Goal: Find specific page/section: Find specific page/section

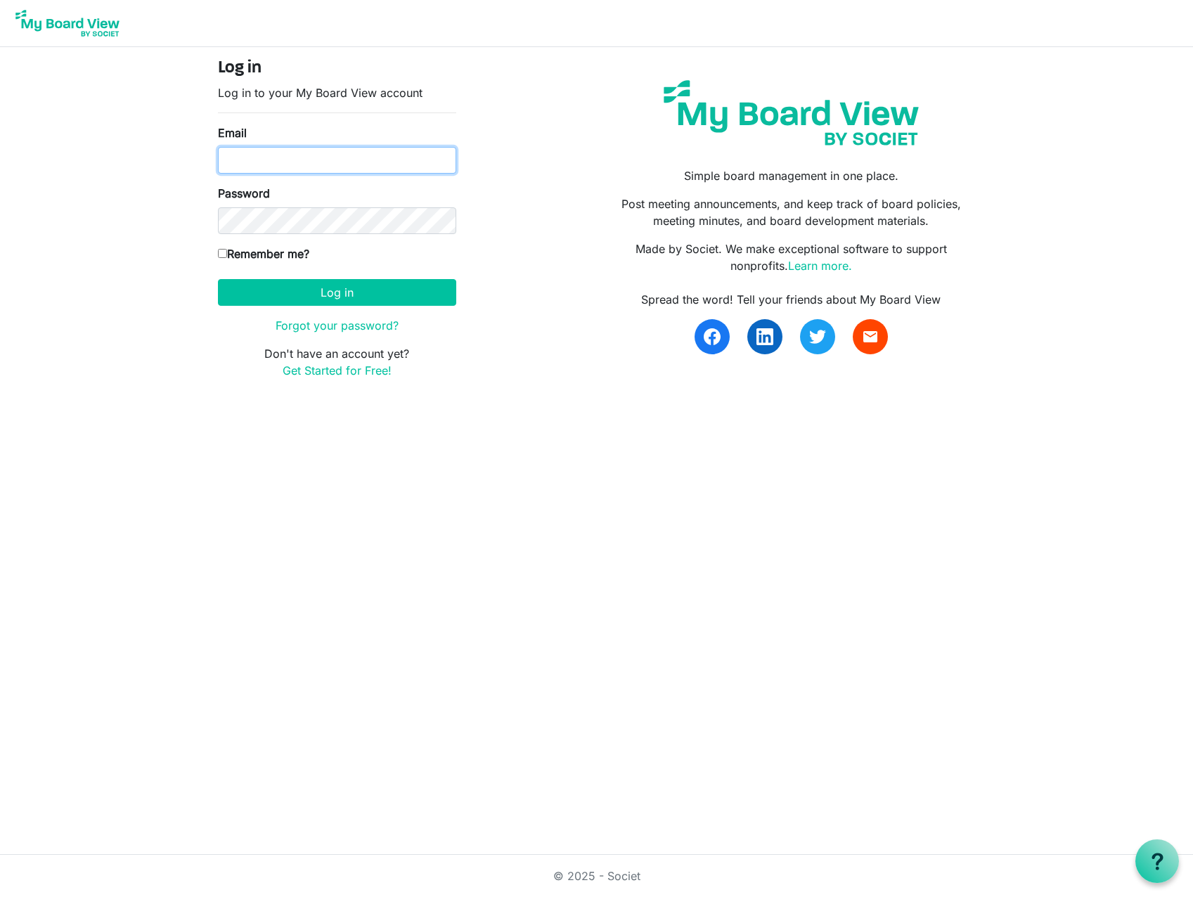
click at [252, 170] on input "Email" at bounding box center [337, 160] width 238 height 27
type input "david@habitatsaltlake.org"
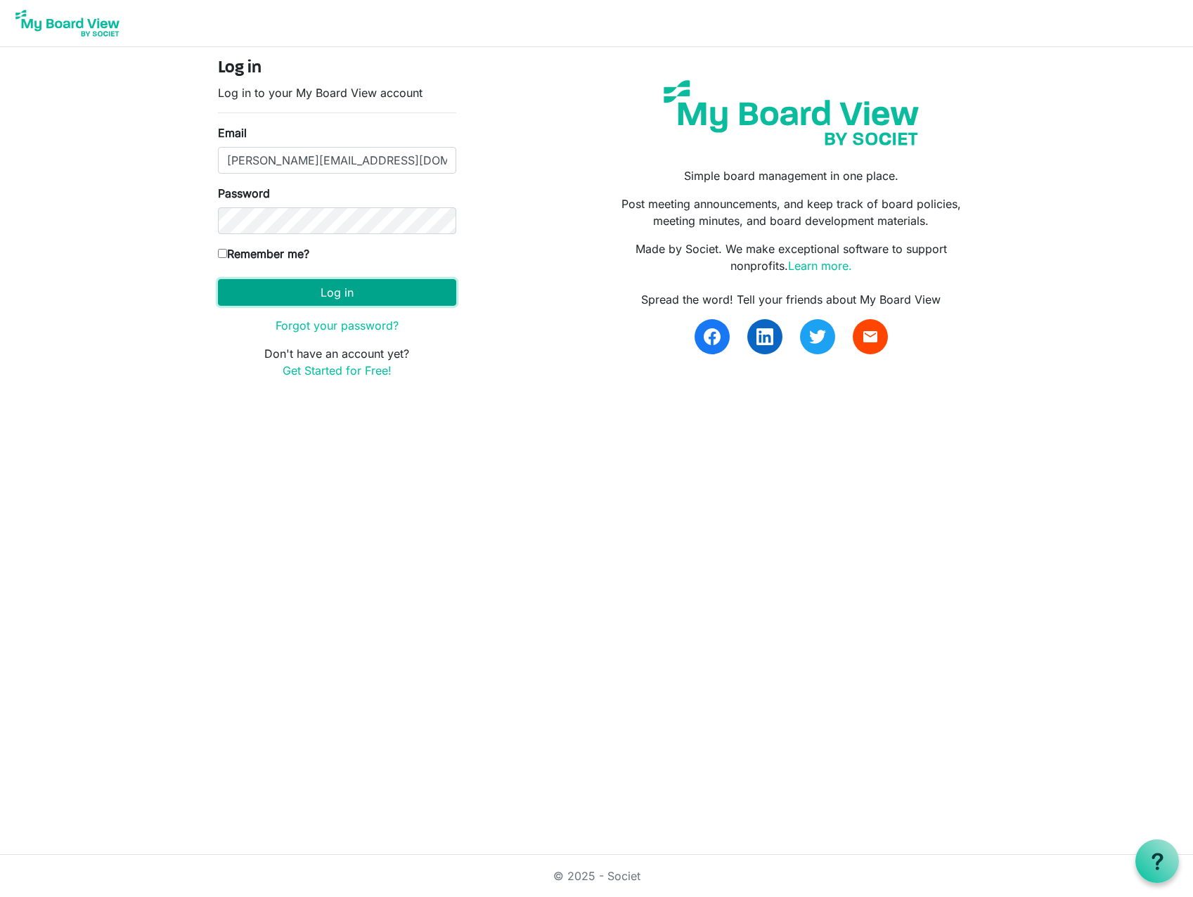
click at [309, 290] on button "Log in" at bounding box center [337, 292] width 238 height 27
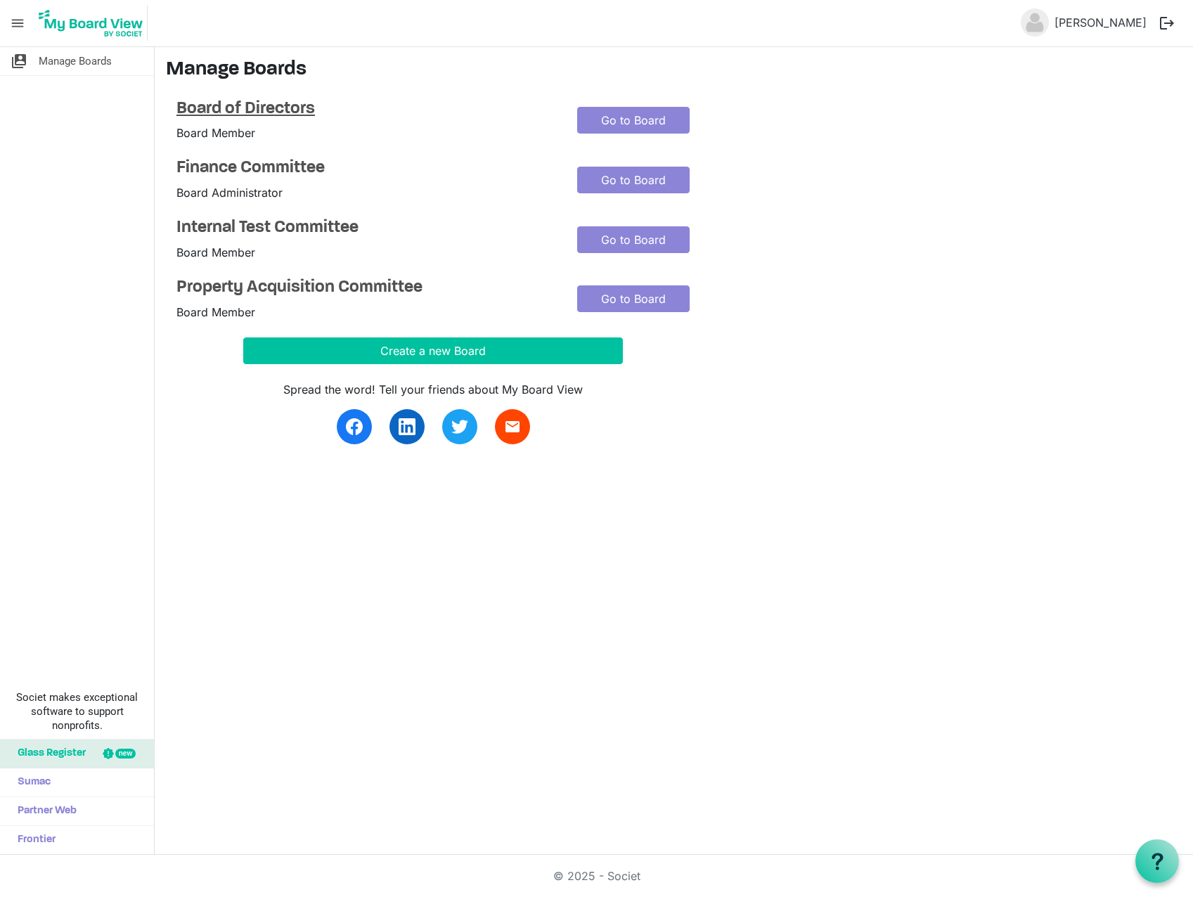
click at [236, 102] on h4 "Board of Directors" at bounding box center [366, 109] width 380 height 20
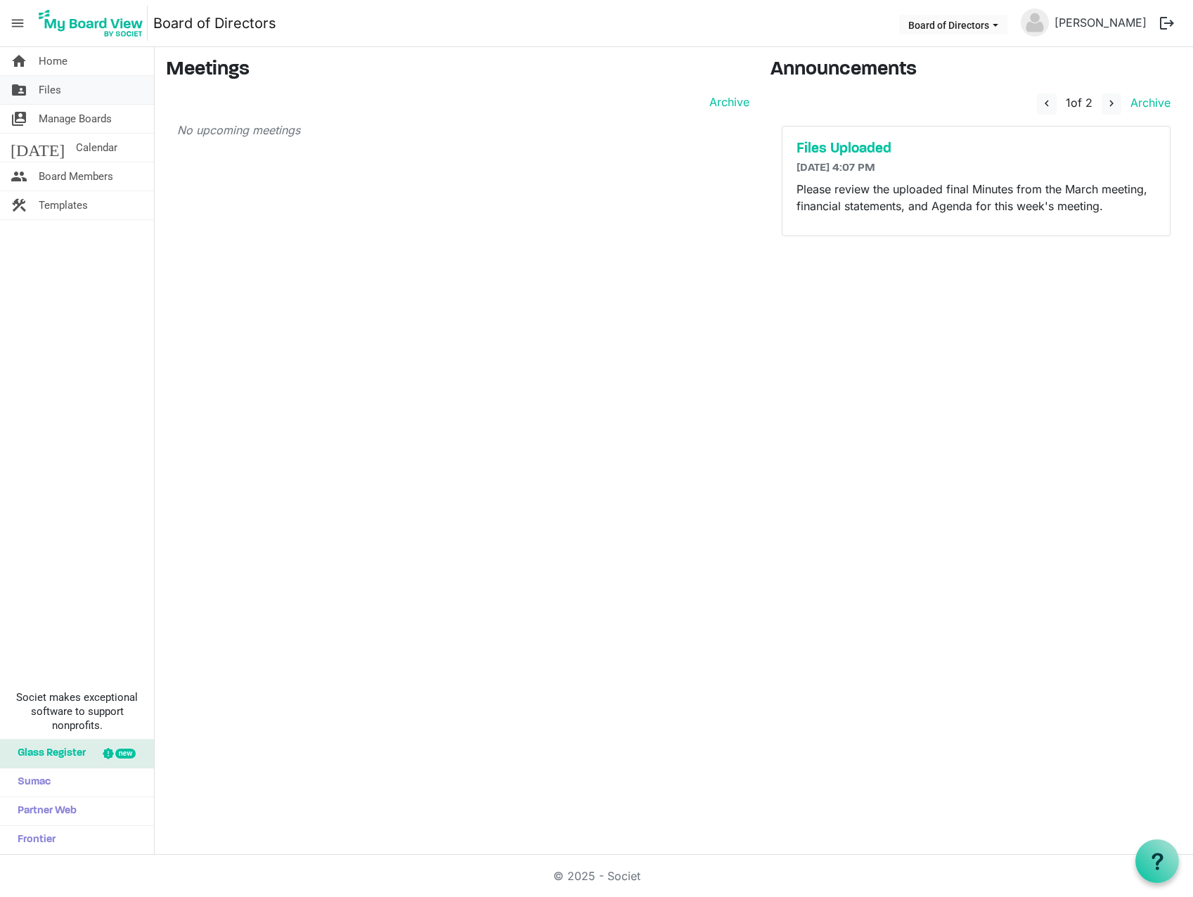
click at [54, 101] on span "Files" at bounding box center [50, 90] width 22 height 28
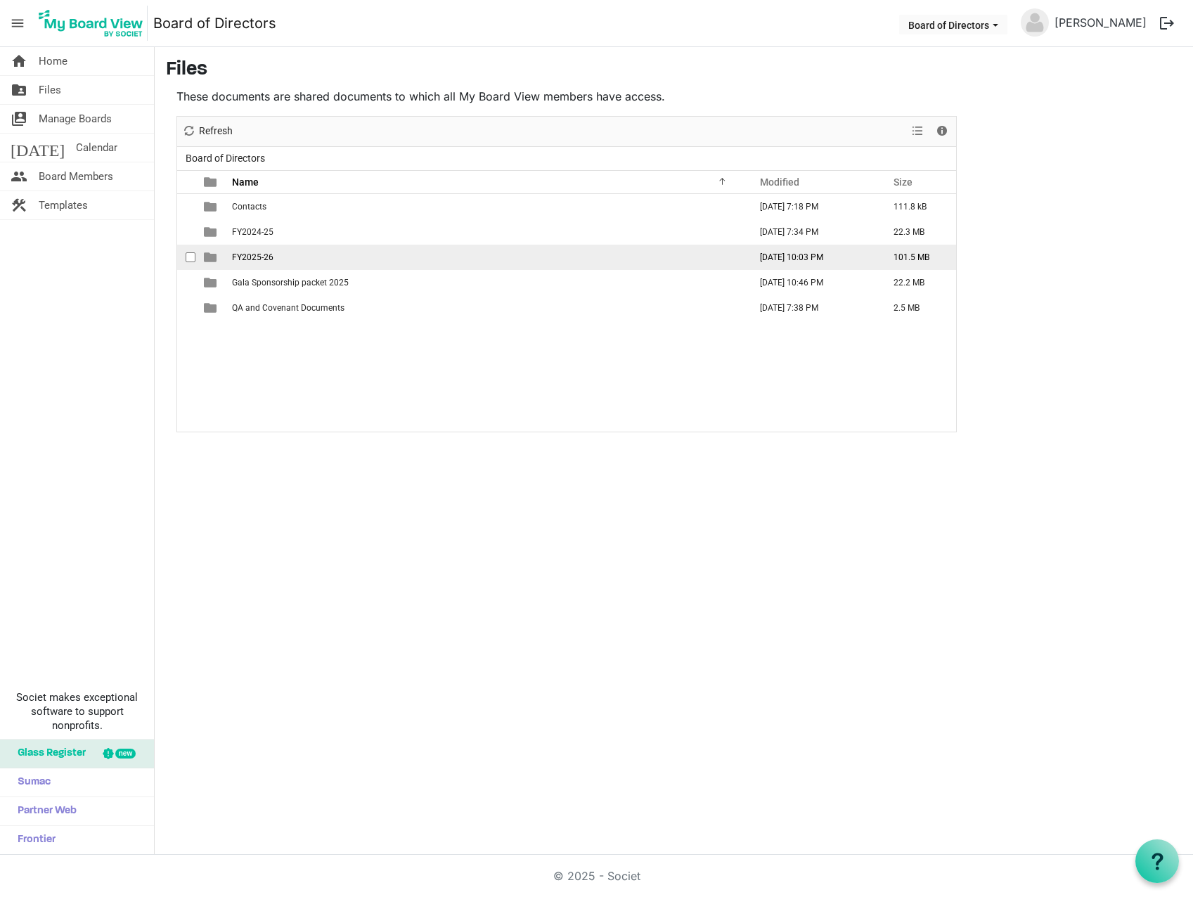
click at [250, 259] on span "FY2025-26" at bounding box center [252, 257] width 41 height 10
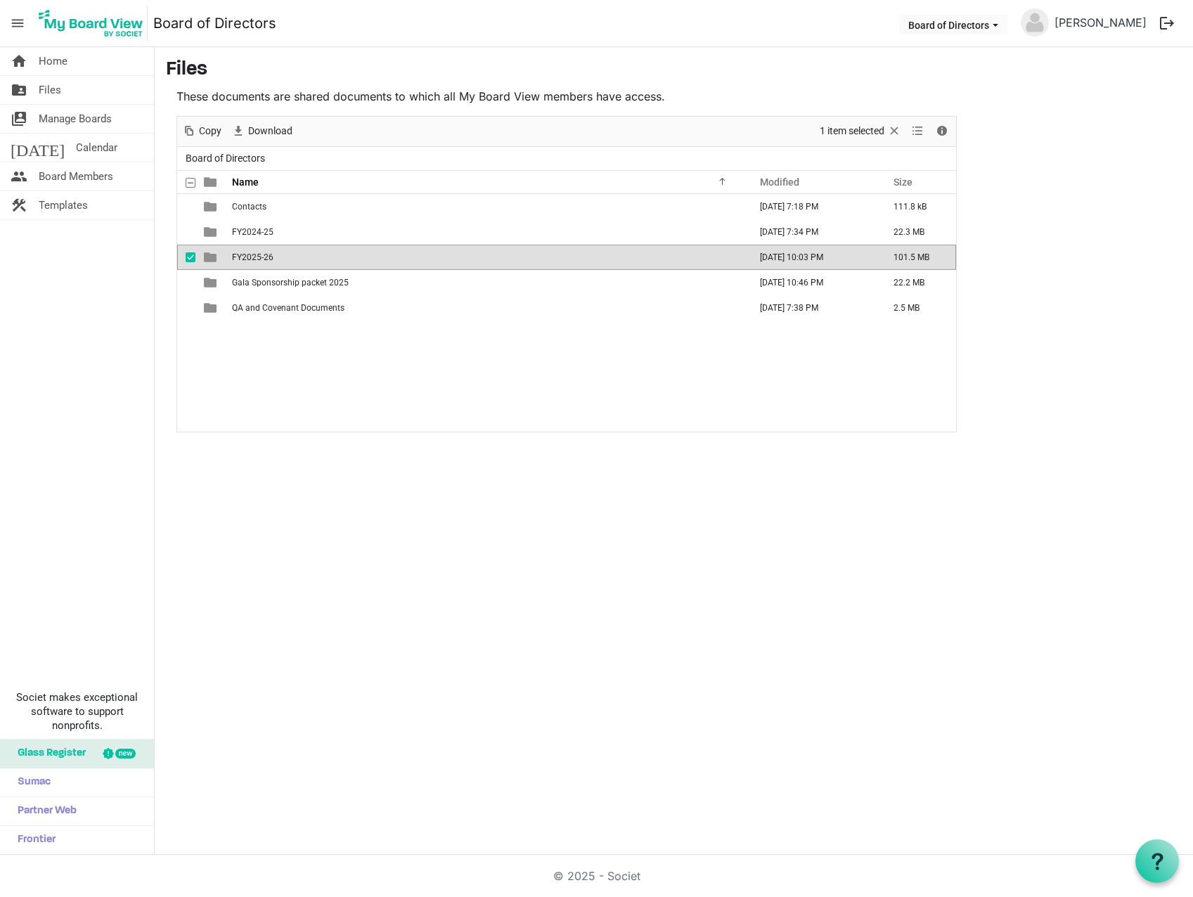
click at [250, 259] on span "FY2025-26" at bounding box center [252, 257] width 41 height 10
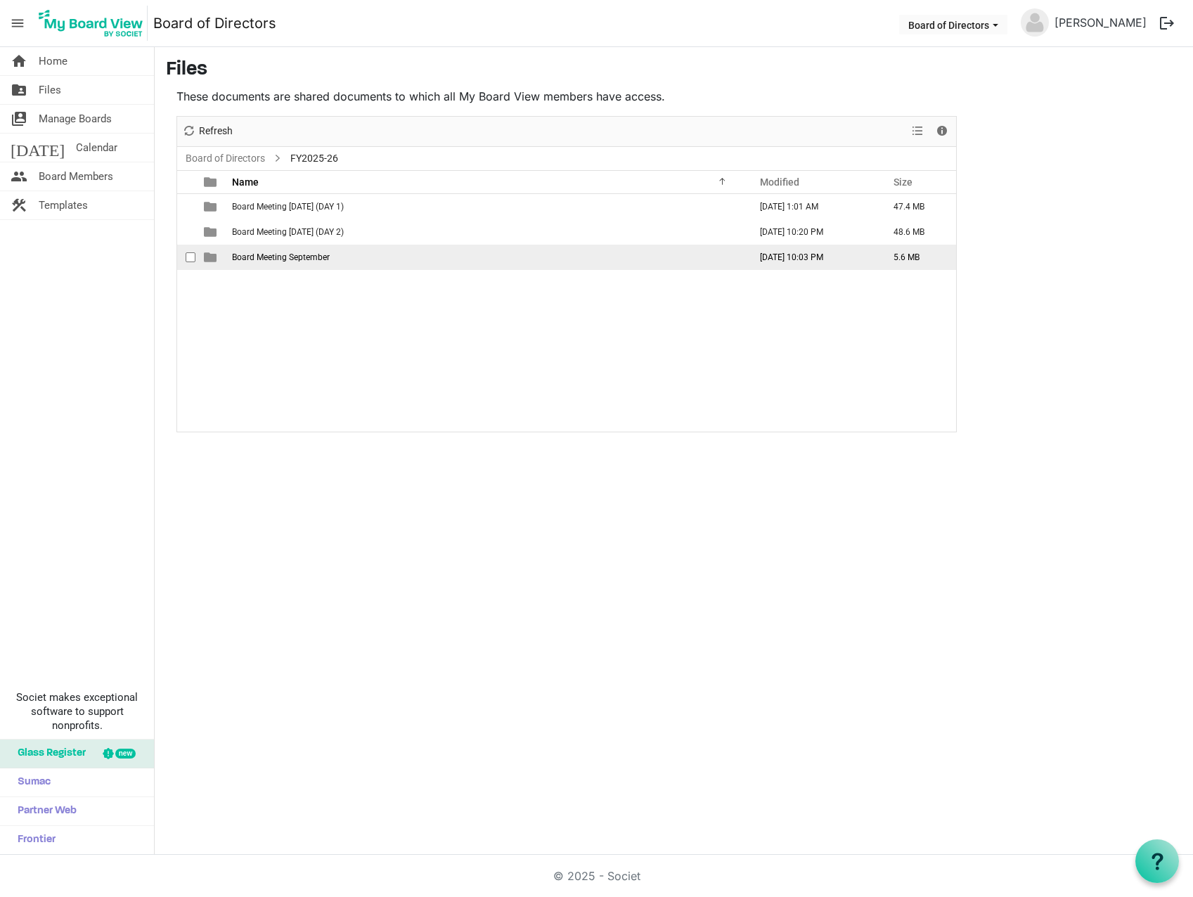
click at [311, 261] on span "Board Meeting September" at bounding box center [281, 257] width 98 height 10
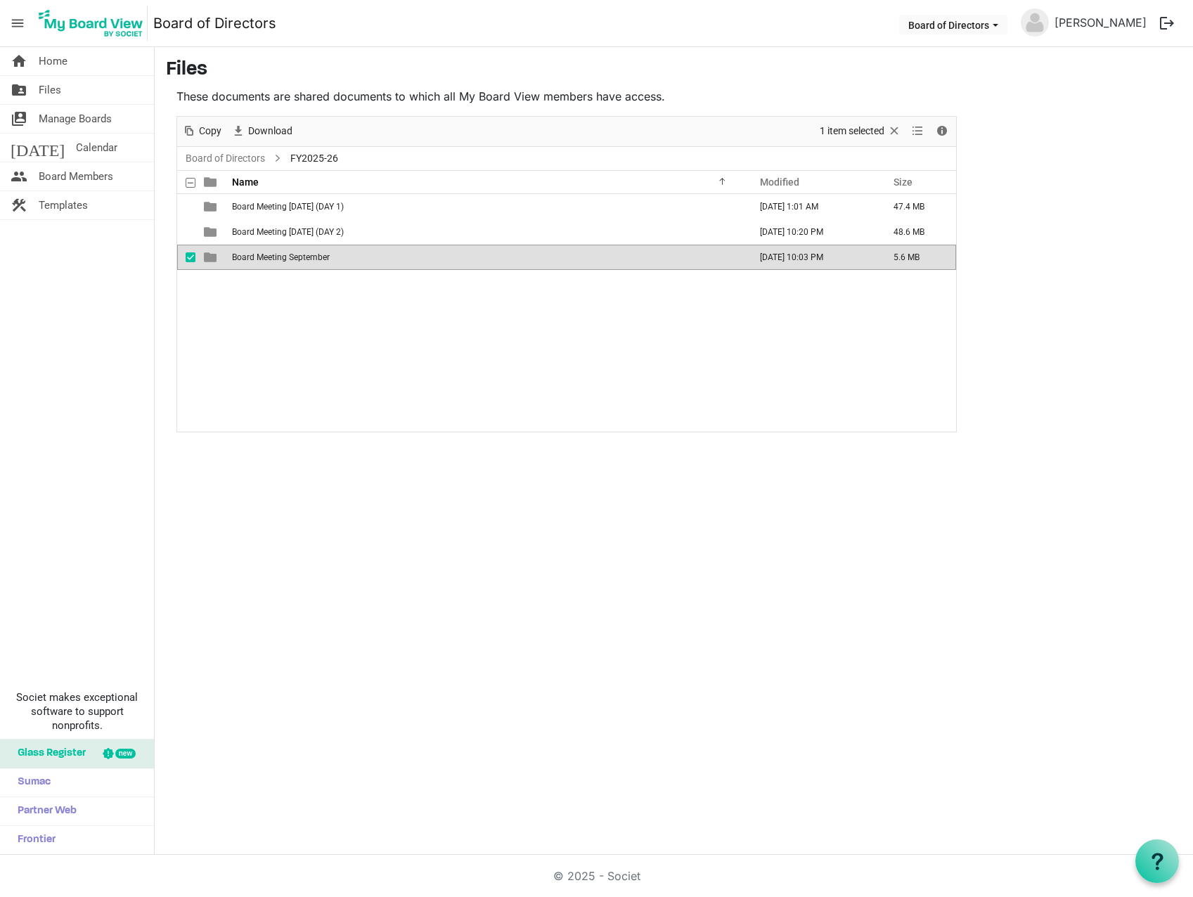
click at [307, 258] on span "Board Meeting September" at bounding box center [281, 257] width 98 height 10
